Goal: Task Accomplishment & Management: Use online tool/utility

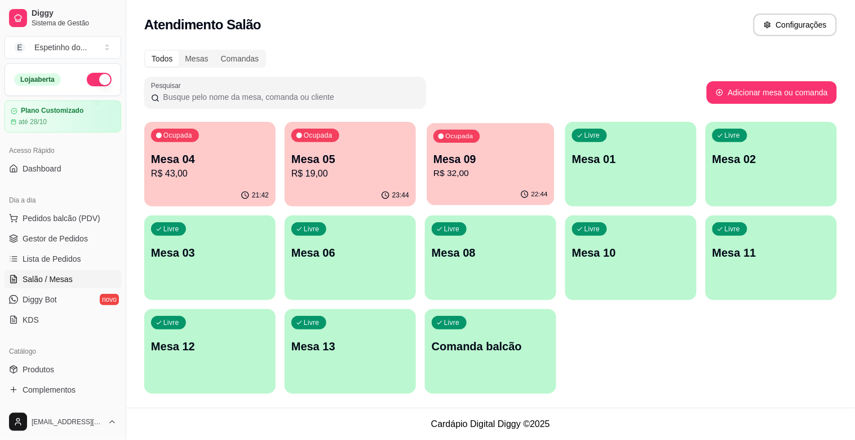
click at [467, 167] on p "R$ 32,00" at bounding box center [490, 173] width 114 height 13
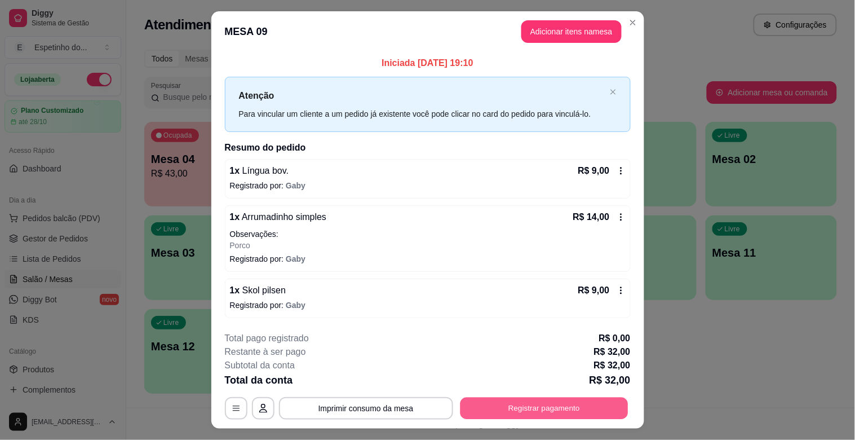
click at [571, 403] on button "Registrar pagamento" at bounding box center [544, 408] width 168 height 22
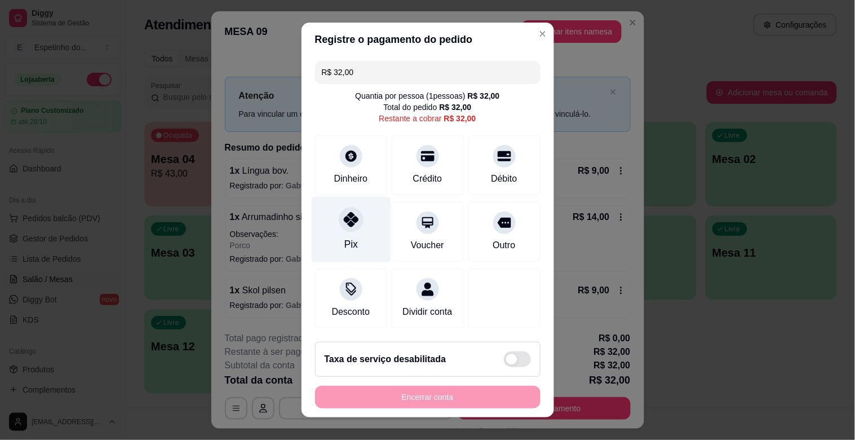
click at [353, 229] on div "Pix" at bounding box center [350, 230] width 79 height 66
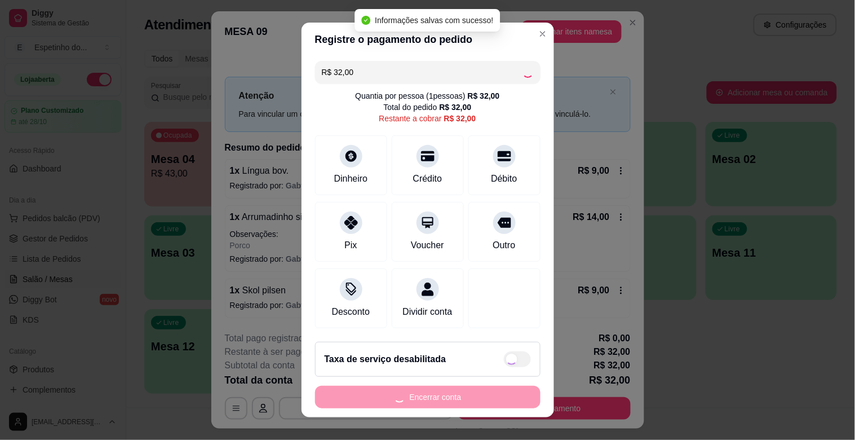
type input "R$ 0,00"
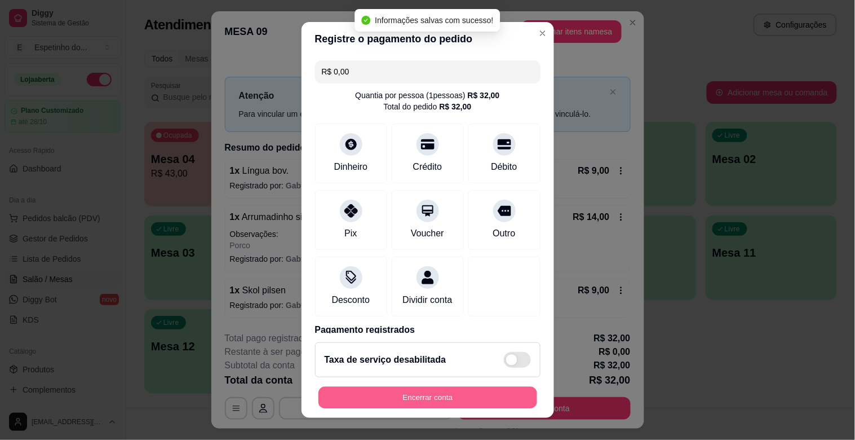
click at [452, 398] on button "Encerrar conta" at bounding box center [427, 398] width 219 height 22
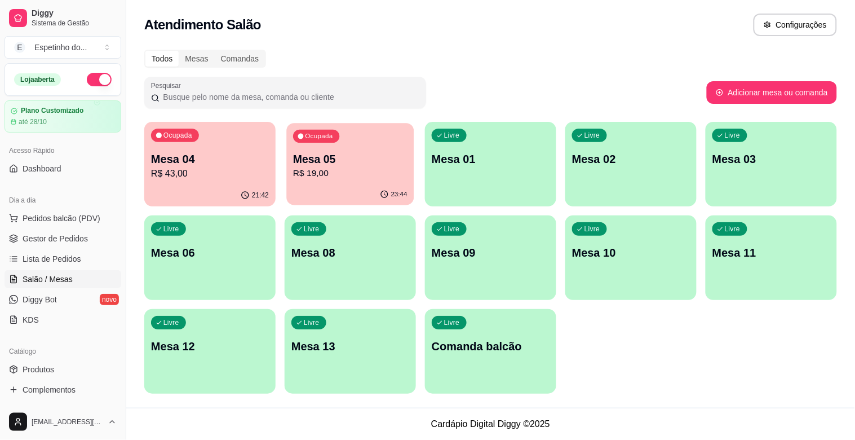
click at [344, 167] on p "R$ 19,00" at bounding box center [350, 173] width 114 height 13
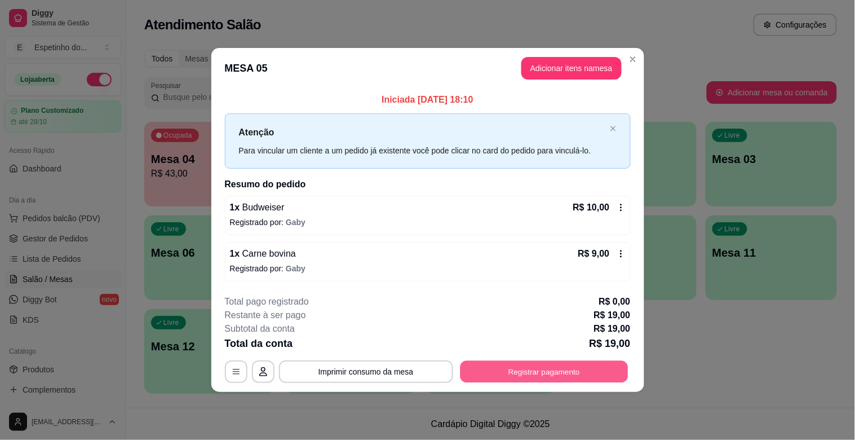
click at [486, 374] on button "Registrar pagamento" at bounding box center [544, 371] width 168 height 22
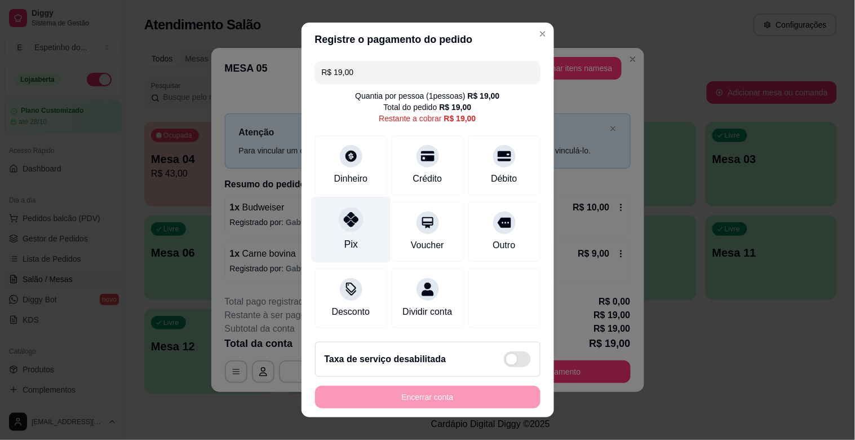
click at [347, 233] on div "Pix" at bounding box center [350, 230] width 79 height 66
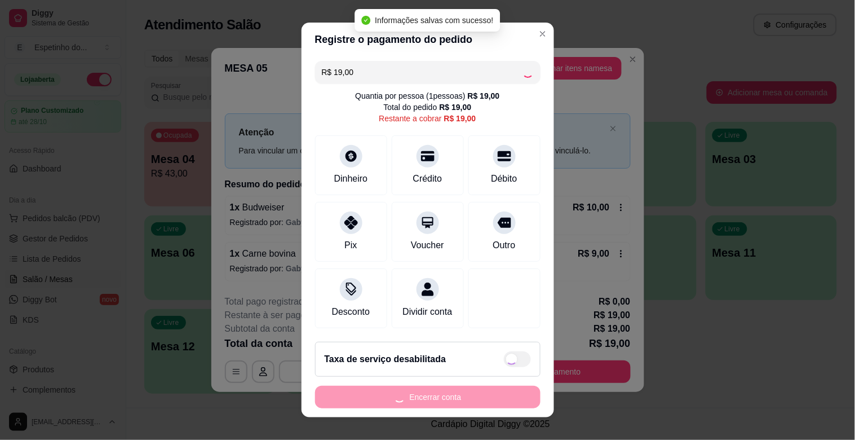
type input "R$ 0,00"
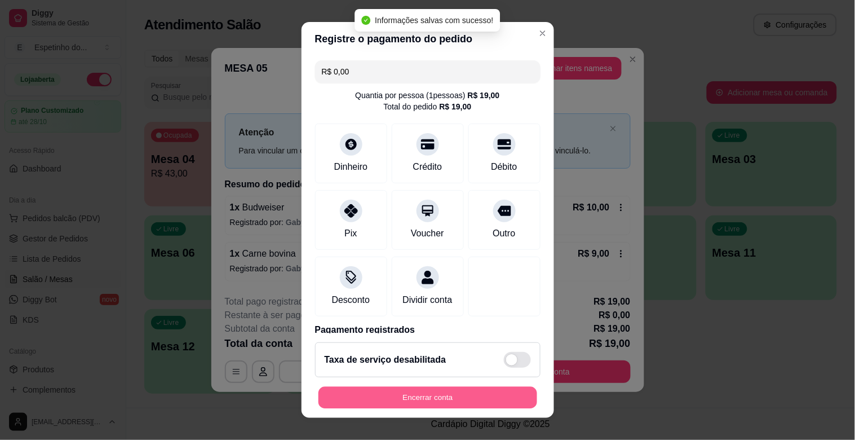
click at [402, 396] on button "Encerrar conta" at bounding box center [427, 398] width 219 height 22
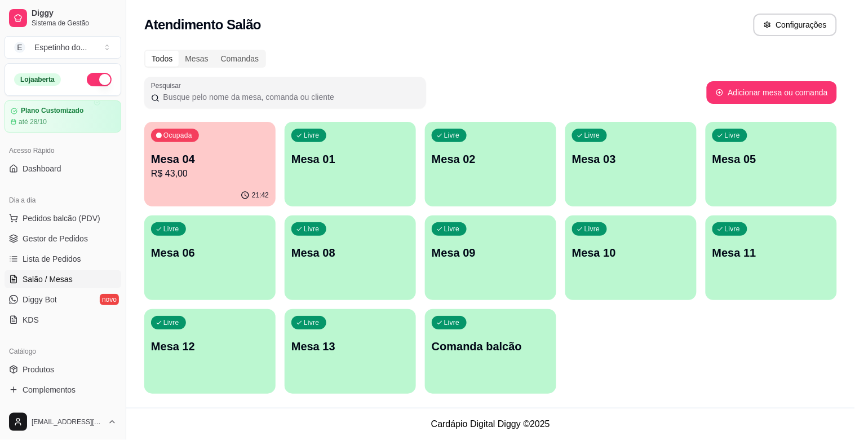
click at [206, 163] on p "Mesa 04" at bounding box center [210, 159] width 118 height 16
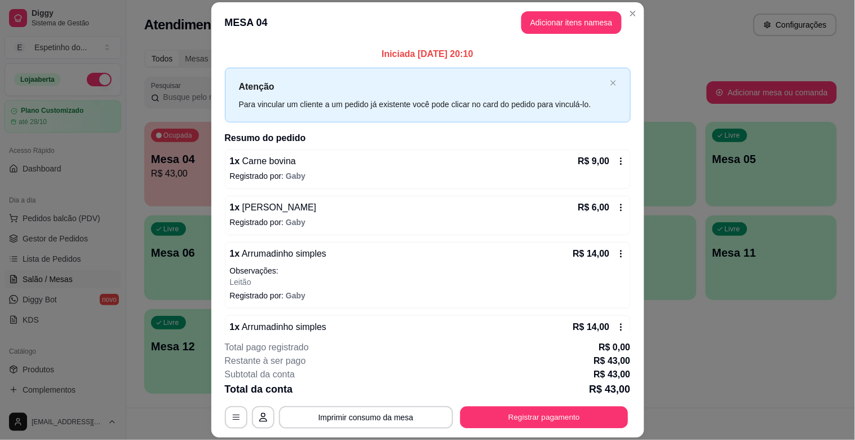
click at [503, 428] on div "**********" at bounding box center [428, 417] width 406 height 23
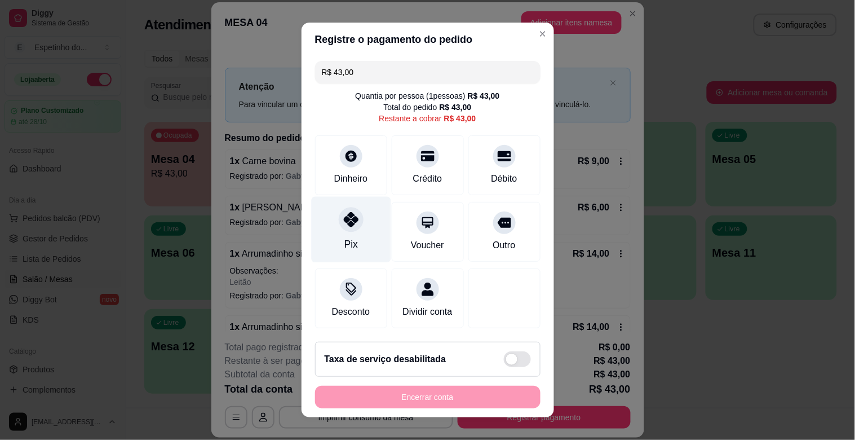
click at [322, 227] on div "Pix" at bounding box center [350, 230] width 79 height 66
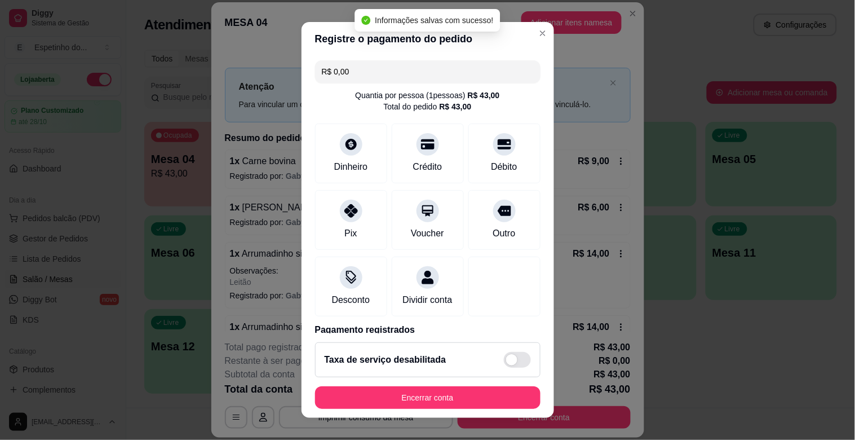
type input "R$ 0,00"
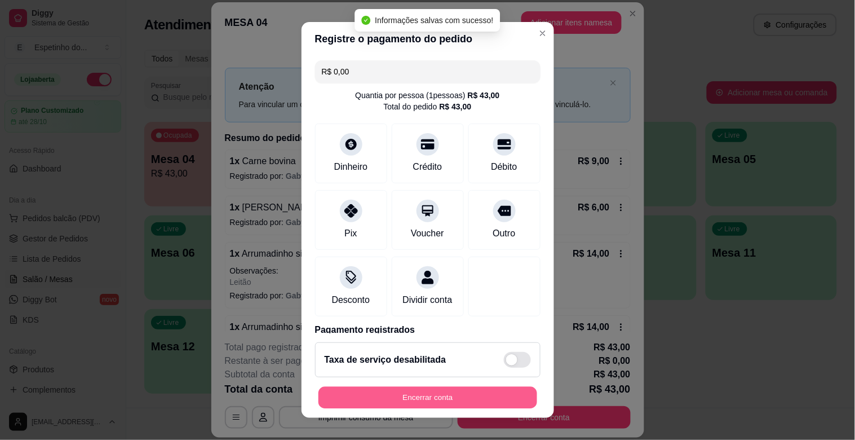
click at [353, 396] on button "Encerrar conta" at bounding box center [427, 398] width 219 height 22
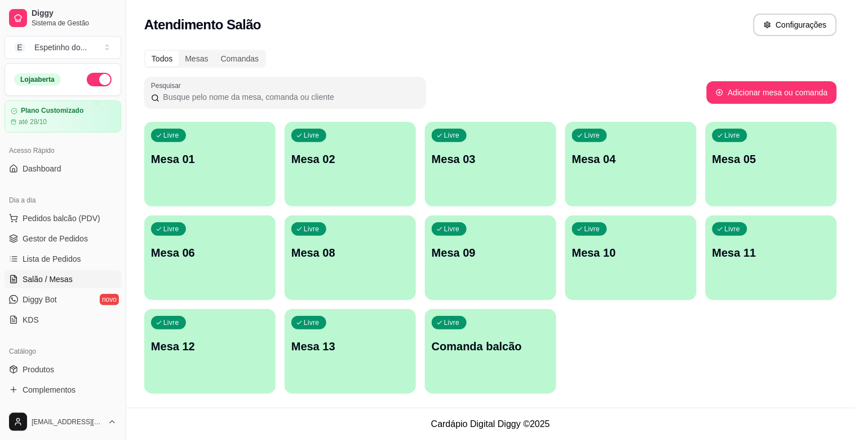
click at [618, 253] on p "Mesa 10" at bounding box center [631, 253] width 118 height 16
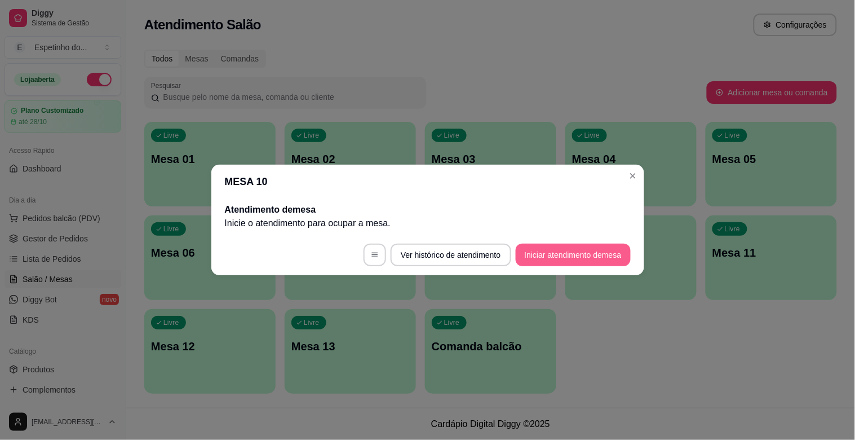
click at [588, 248] on button "Iniciar atendimento de mesa" at bounding box center [573, 254] width 115 height 23
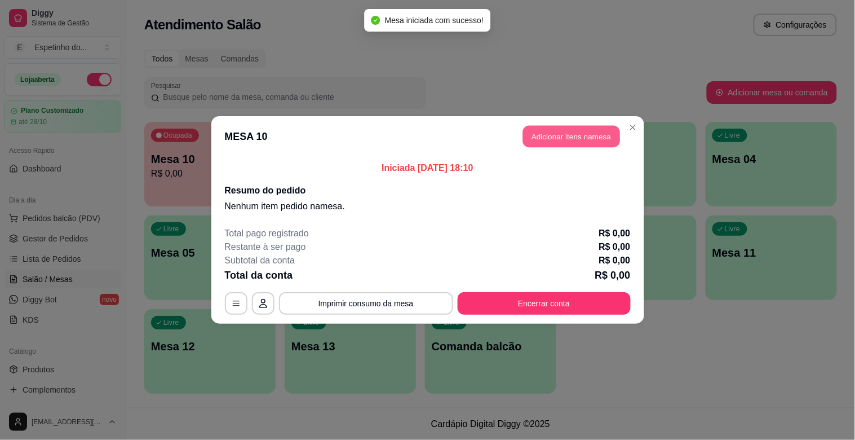
click at [583, 132] on button "Adicionar itens na mesa" at bounding box center [571, 137] width 97 height 22
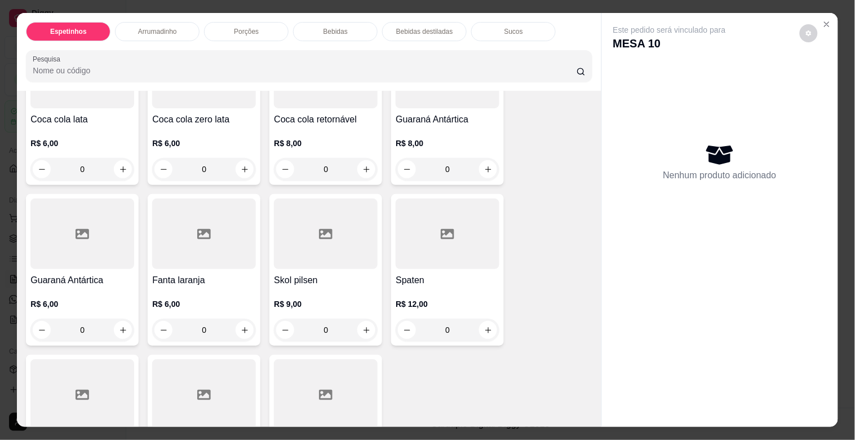
scroll to position [1064, 0]
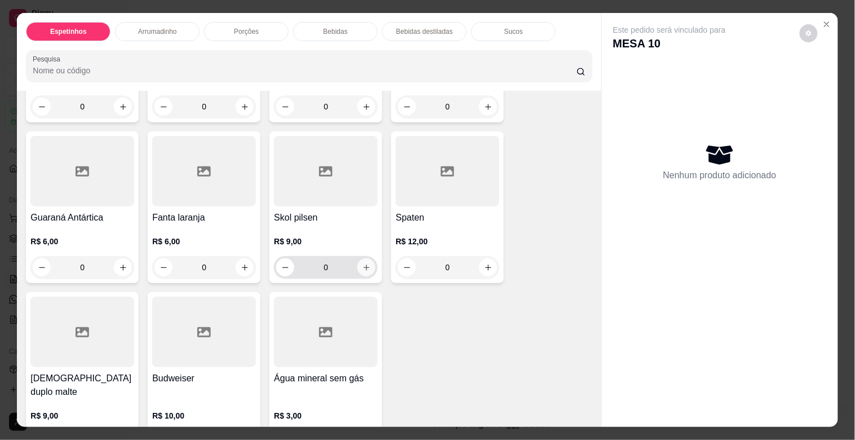
click at [362, 263] on icon "increase-product-quantity" at bounding box center [366, 267] width 8 height 8
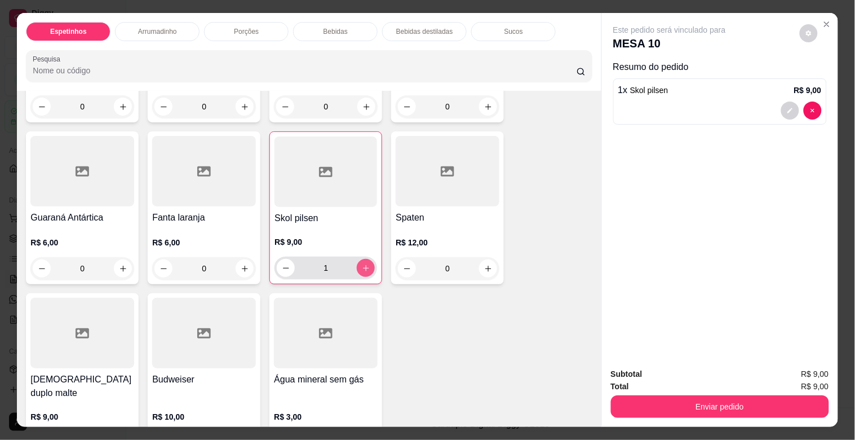
type input "1"
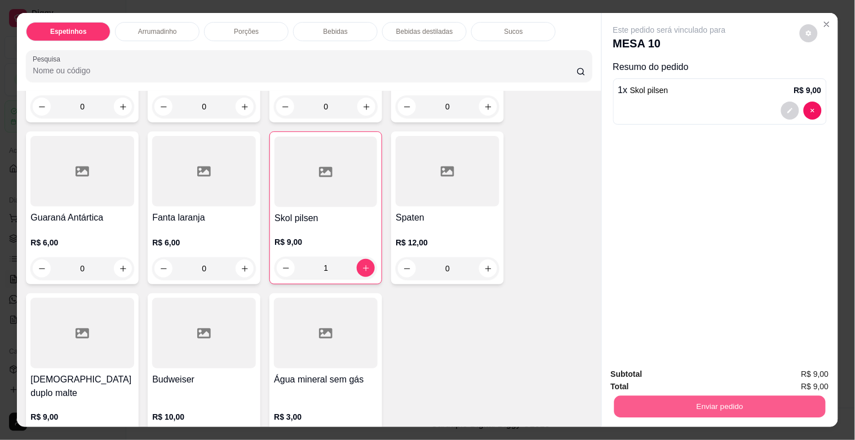
click at [649, 398] on button "Enviar pedido" at bounding box center [719, 406] width 211 height 22
click at [791, 373] on button "Enviar pedido" at bounding box center [800, 373] width 62 height 21
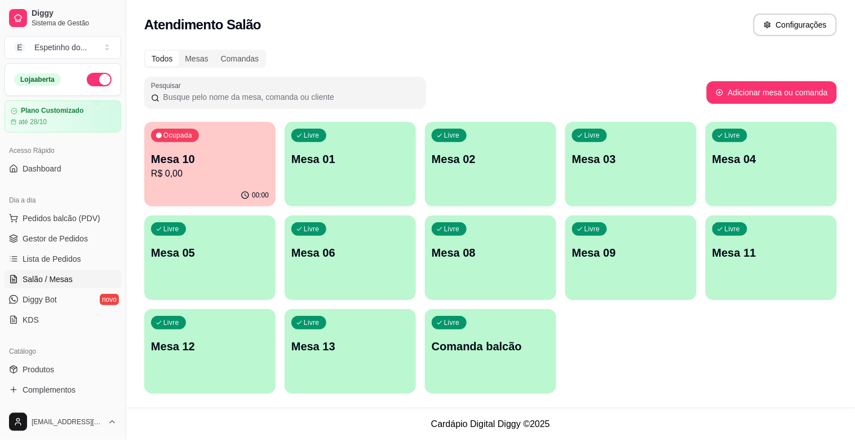
click at [167, 353] on div "Livre Mesa 12" at bounding box center [209, 344] width 131 height 71
click at [206, 355] on div "Livre Mesa 12" at bounding box center [209, 344] width 127 height 69
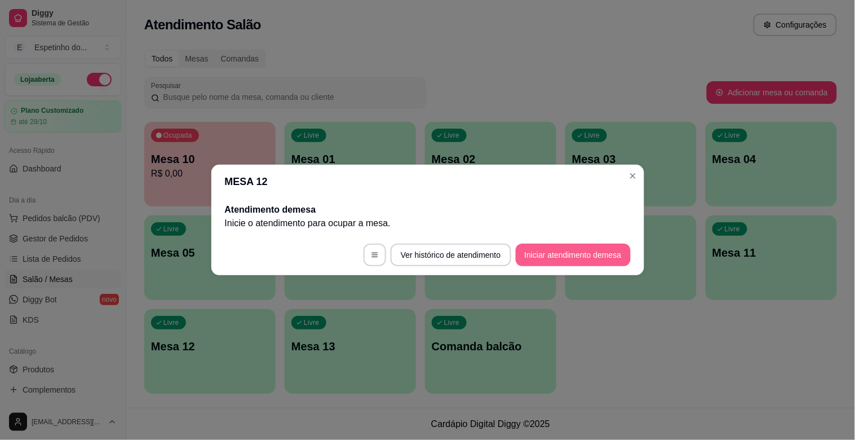
click at [602, 256] on button "Iniciar atendimento de mesa" at bounding box center [573, 254] width 115 height 23
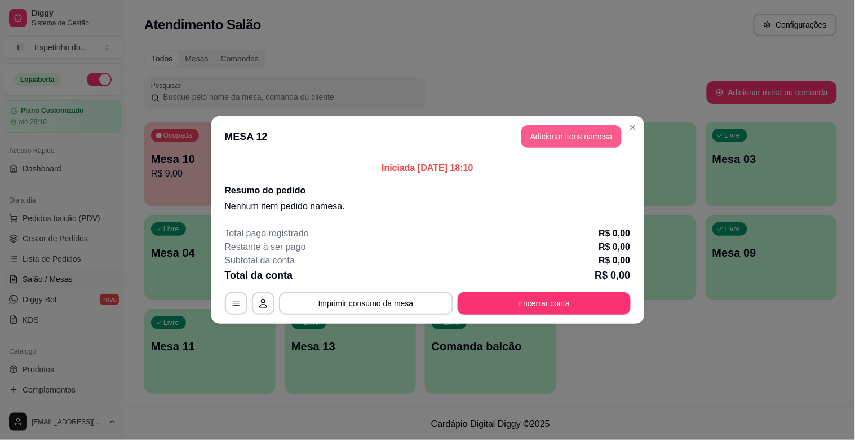
click at [551, 126] on button "Adicionar itens na mesa" at bounding box center [571, 136] width 100 height 23
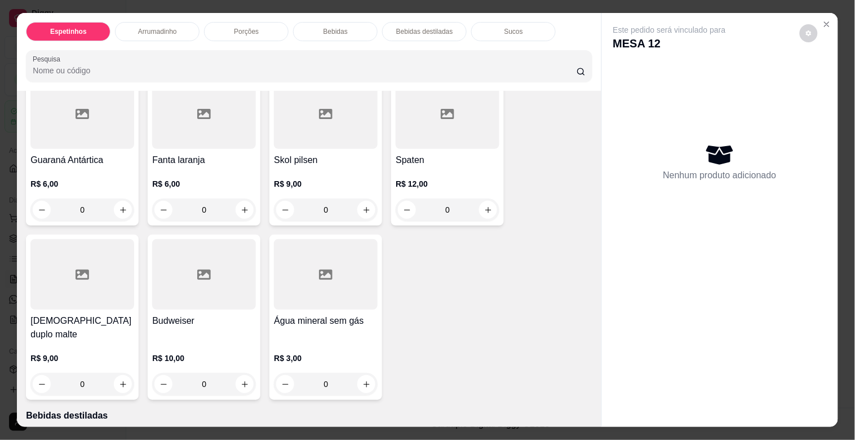
scroll to position [1190, 0]
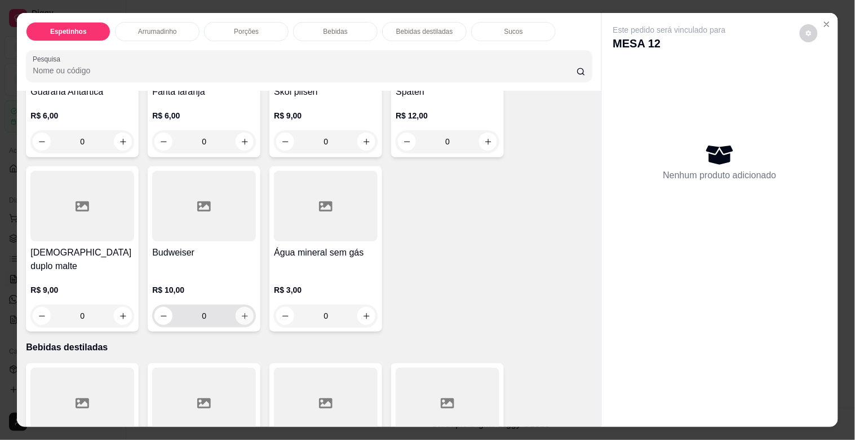
click at [241, 312] on icon "increase-product-quantity" at bounding box center [245, 316] width 8 height 8
type input "1"
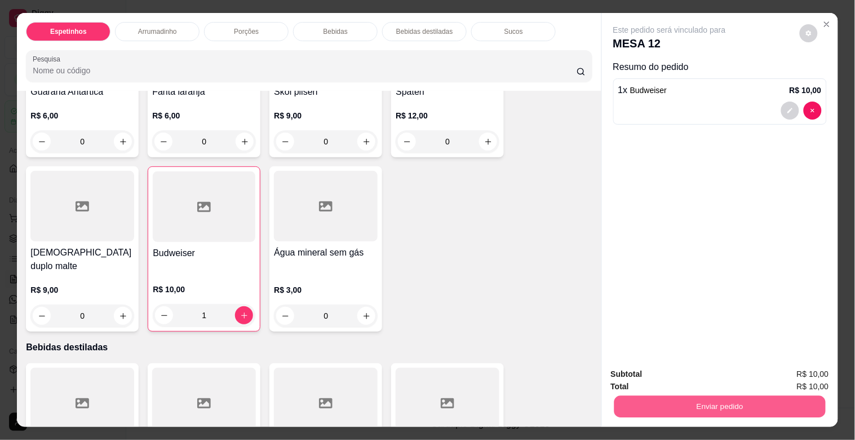
click at [749, 395] on button "Enviar pedido" at bounding box center [719, 406] width 211 height 22
click at [754, 395] on button "Enviar pedido" at bounding box center [720, 406] width 218 height 23
click at [774, 398] on button "Enviar pedido" at bounding box center [720, 406] width 218 height 23
click at [809, 380] on button "Enviar pedido" at bounding box center [800, 373] width 64 height 21
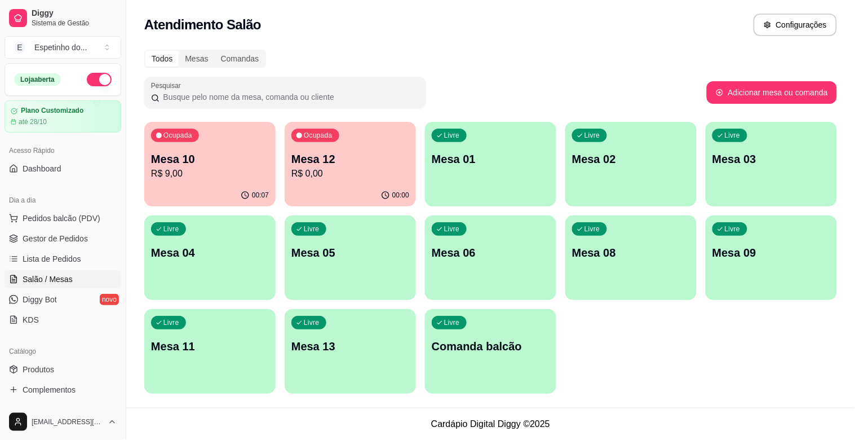
click at [524, 243] on div "Livre Mesa 06" at bounding box center [490, 250] width 131 height 71
click at [369, 189] on div "00:33" at bounding box center [349, 194] width 127 height 21
click at [256, 133] on div "Ocupada Mesa 10 R$ 9,00" at bounding box center [209, 153] width 131 height 63
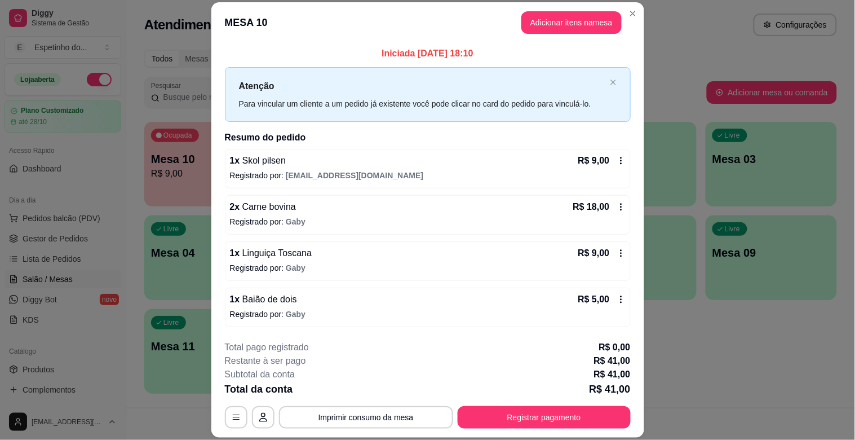
scroll to position [0, 0]
